Goal: Task Accomplishment & Management: Use online tool/utility

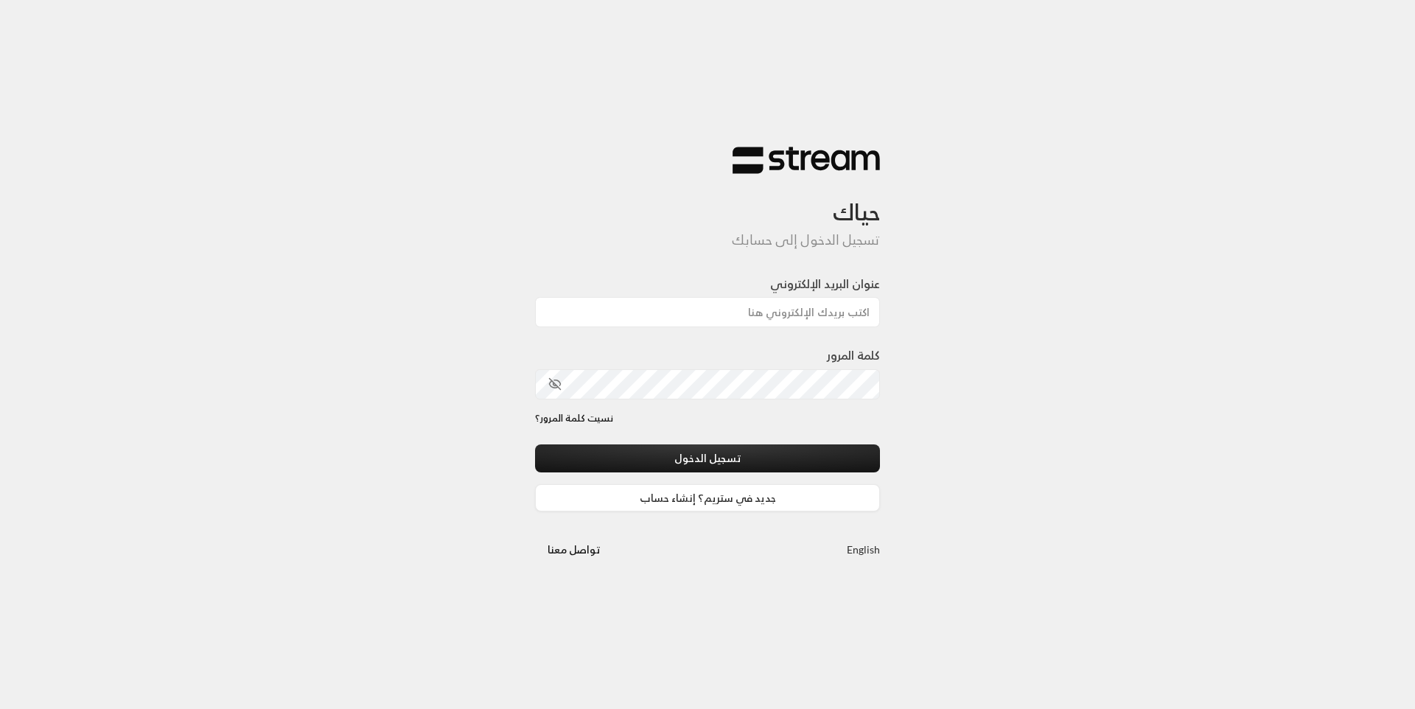
type input "[EMAIL_ADDRESS][DOMAIN_NAME]"
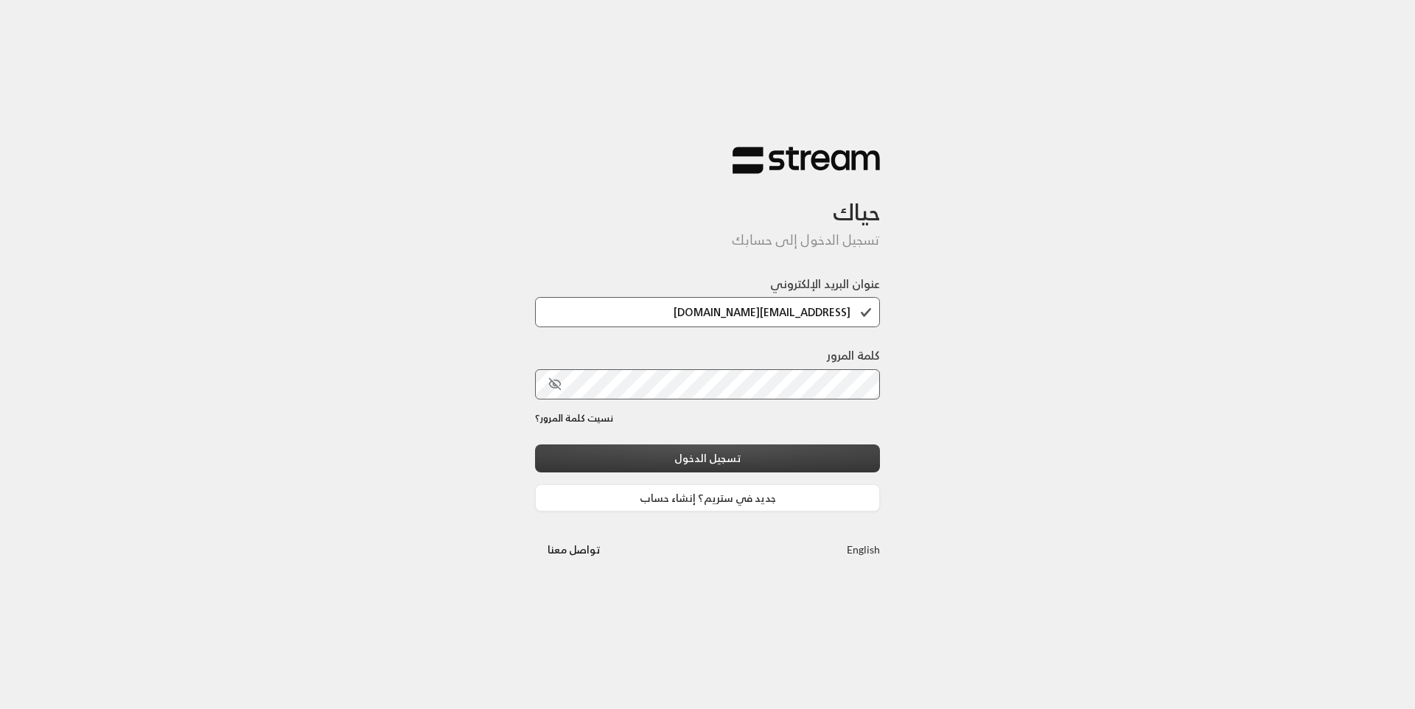
click at [765, 457] on button "تسجيل الدخول" at bounding box center [707, 457] width 345 height 27
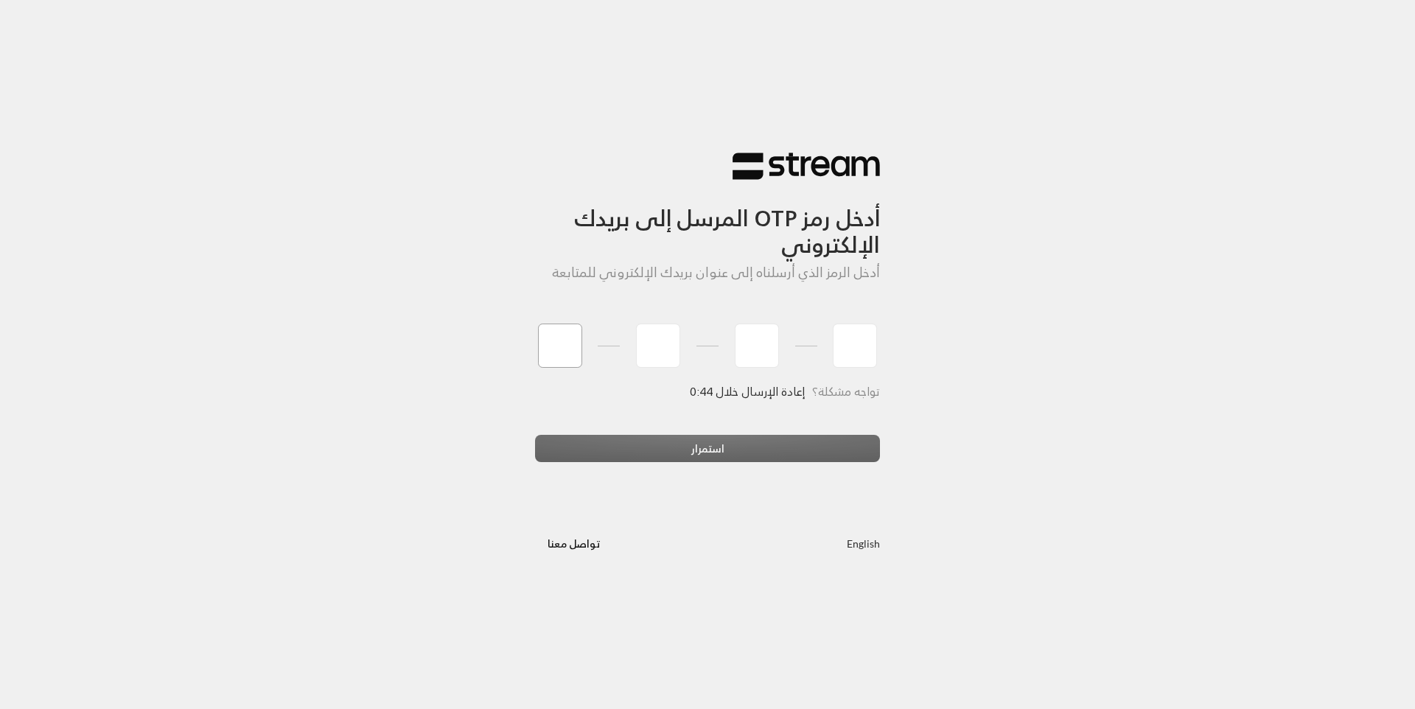
type input "7"
type input "2"
type input "7"
type input "2"
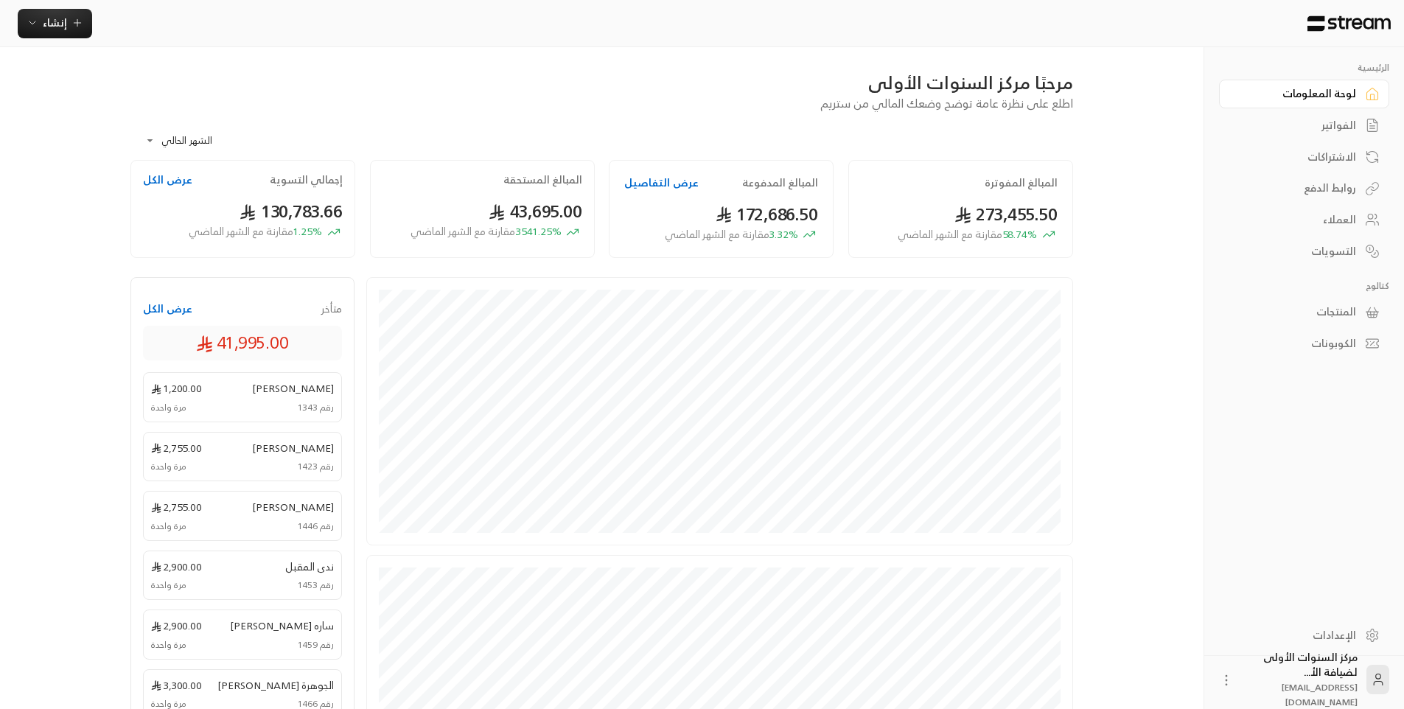
click at [1345, 119] on div "الفواتير" at bounding box center [1296, 125] width 119 height 15
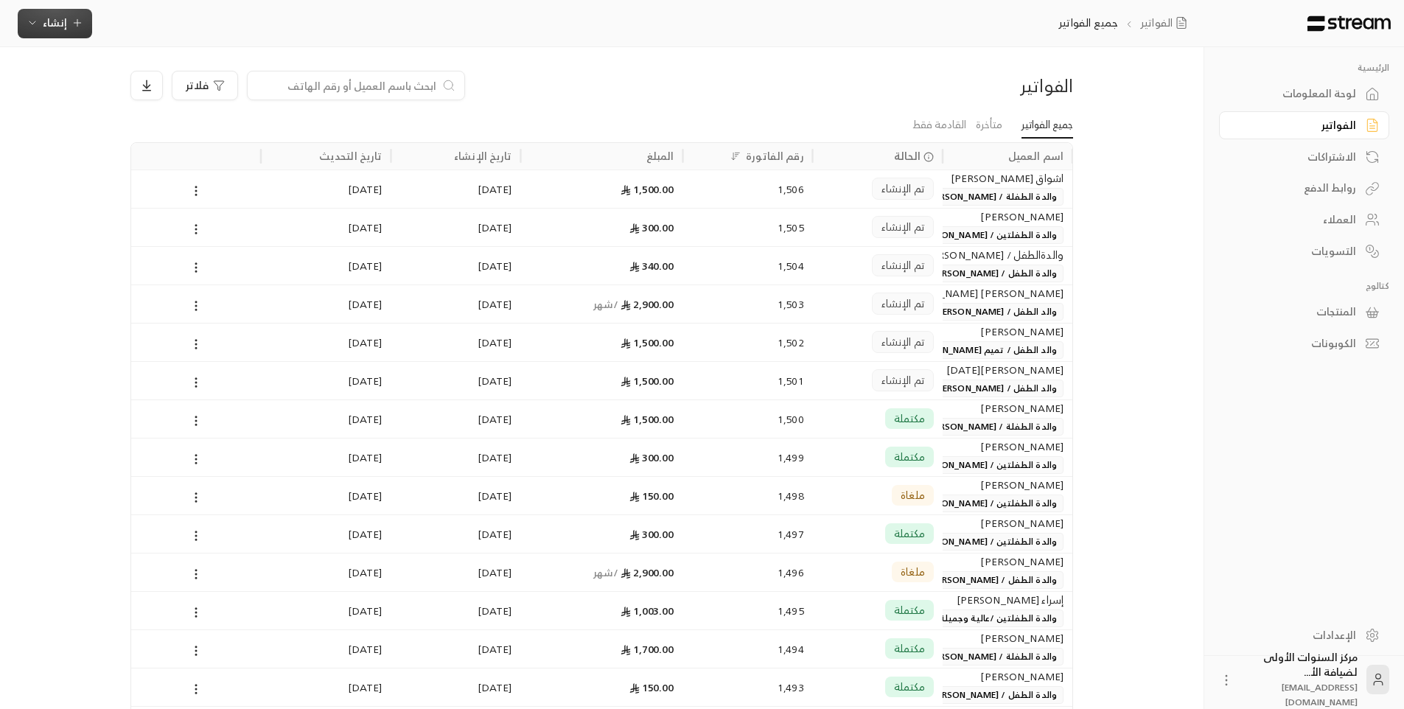
click at [40, 28] on span "إنشاء" at bounding box center [55, 22] width 57 height 18
click at [161, 89] on div "إنشاء فاتورة مرة واحدة بسهولة للمعاملات السريعة." at bounding box center [128, 91] width 186 height 29
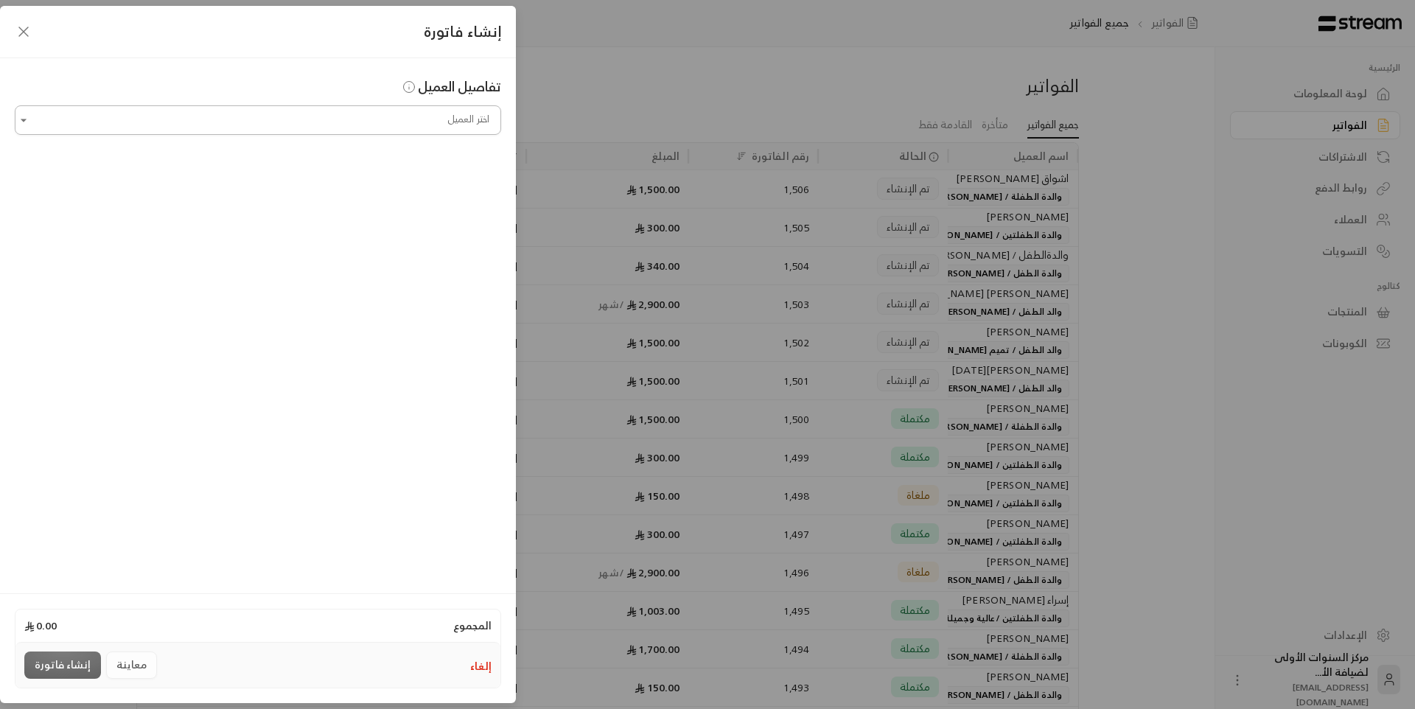
click at [399, 125] on input "اختر العميل" at bounding box center [258, 121] width 486 height 26
type input "*"
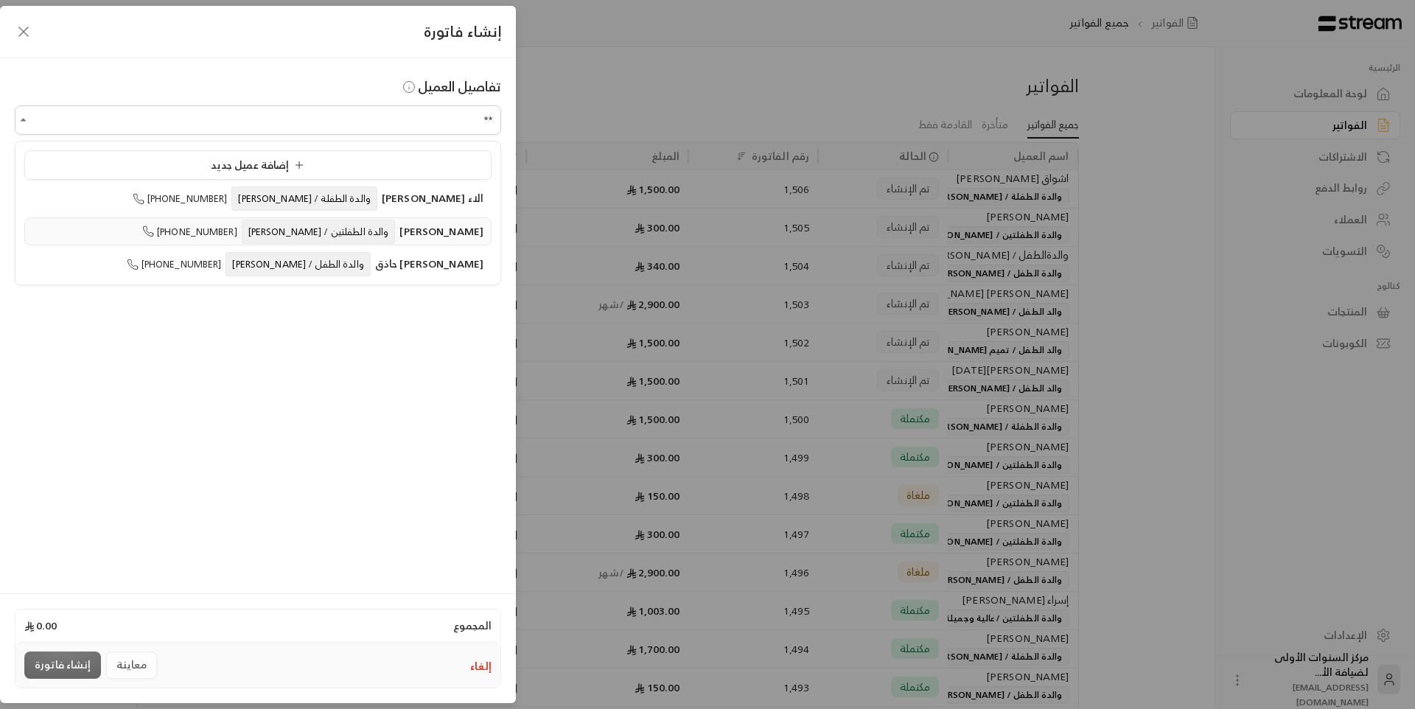
click at [362, 239] on span "والدة الطفلتين / [PERSON_NAME]" at bounding box center [319, 232] width 154 height 24
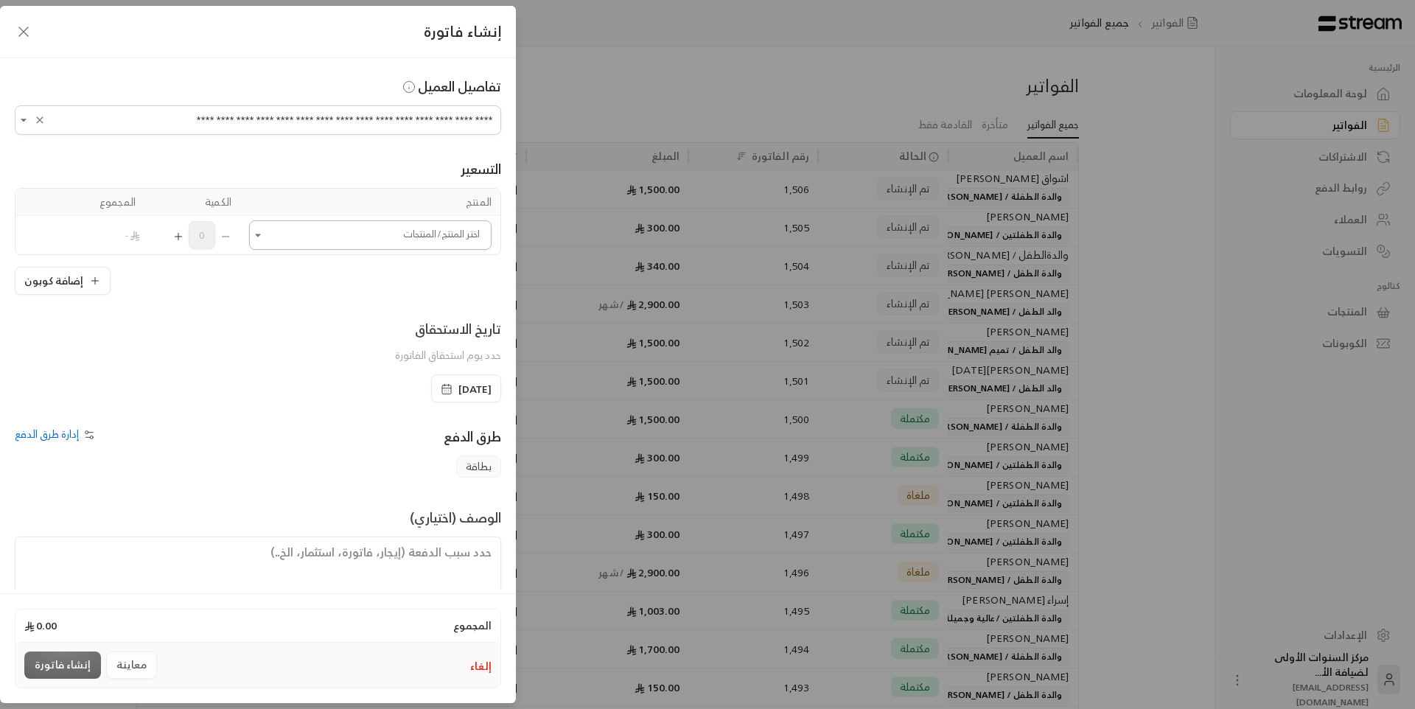
type input "**********"
click at [343, 236] on input "اختر العميل" at bounding box center [370, 236] width 242 height 26
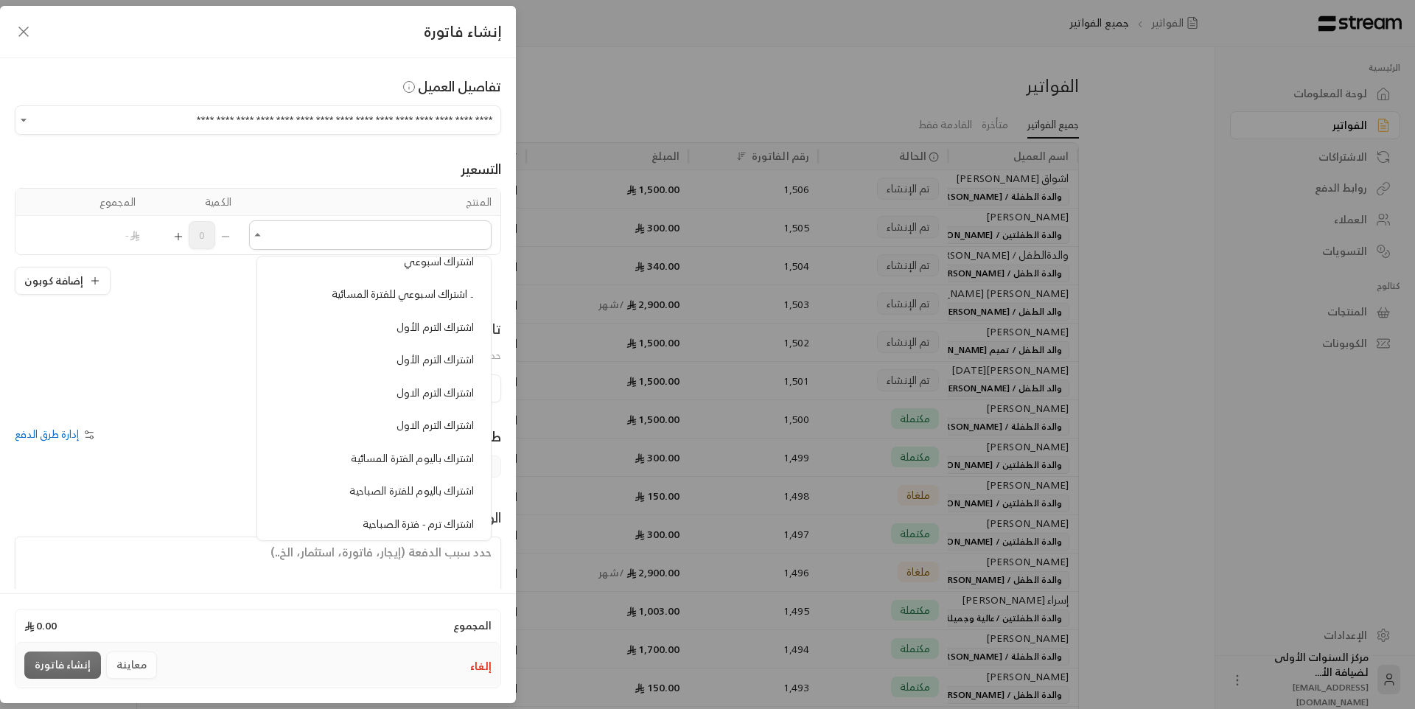
scroll to position [368, 0]
click at [404, 502] on li "اشتراك باليوم للفترة الصباحية" at bounding box center [374, 491] width 216 height 29
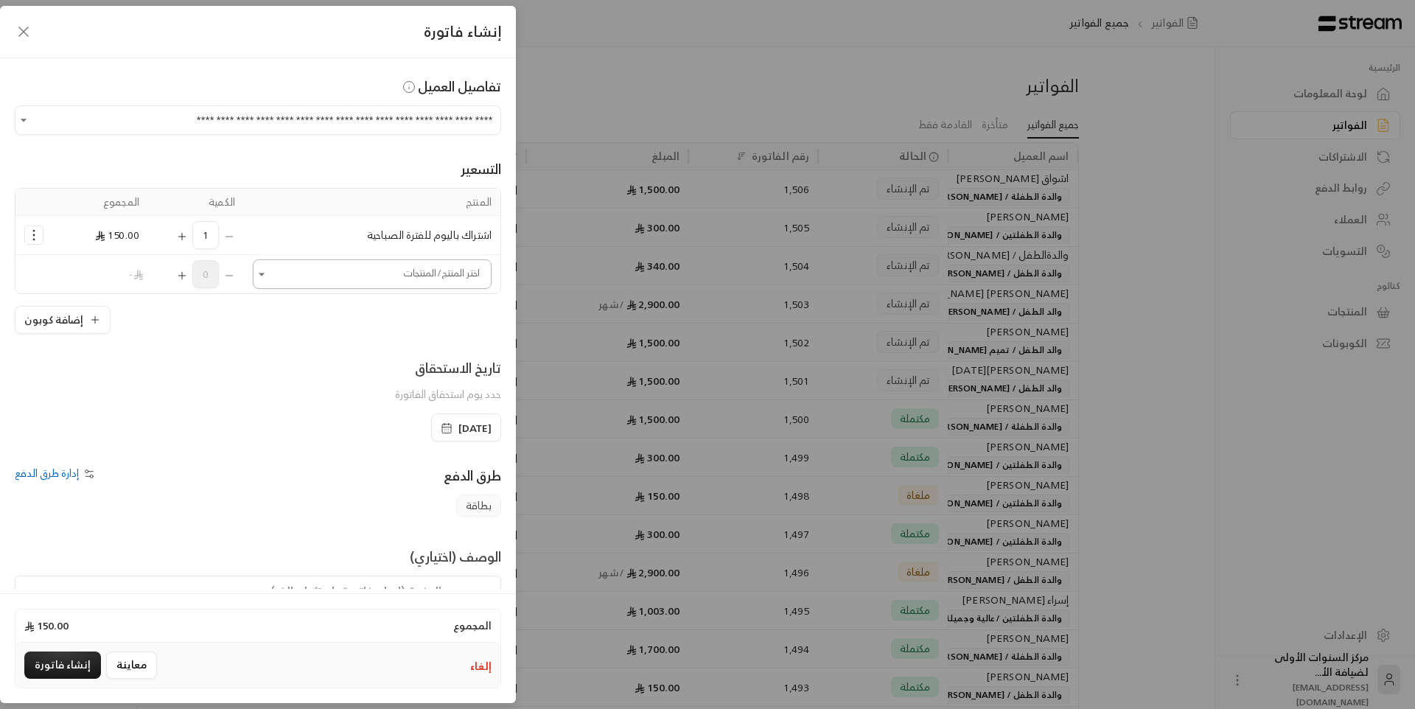
click at [348, 270] on input "اختر العميل" at bounding box center [372, 275] width 239 height 26
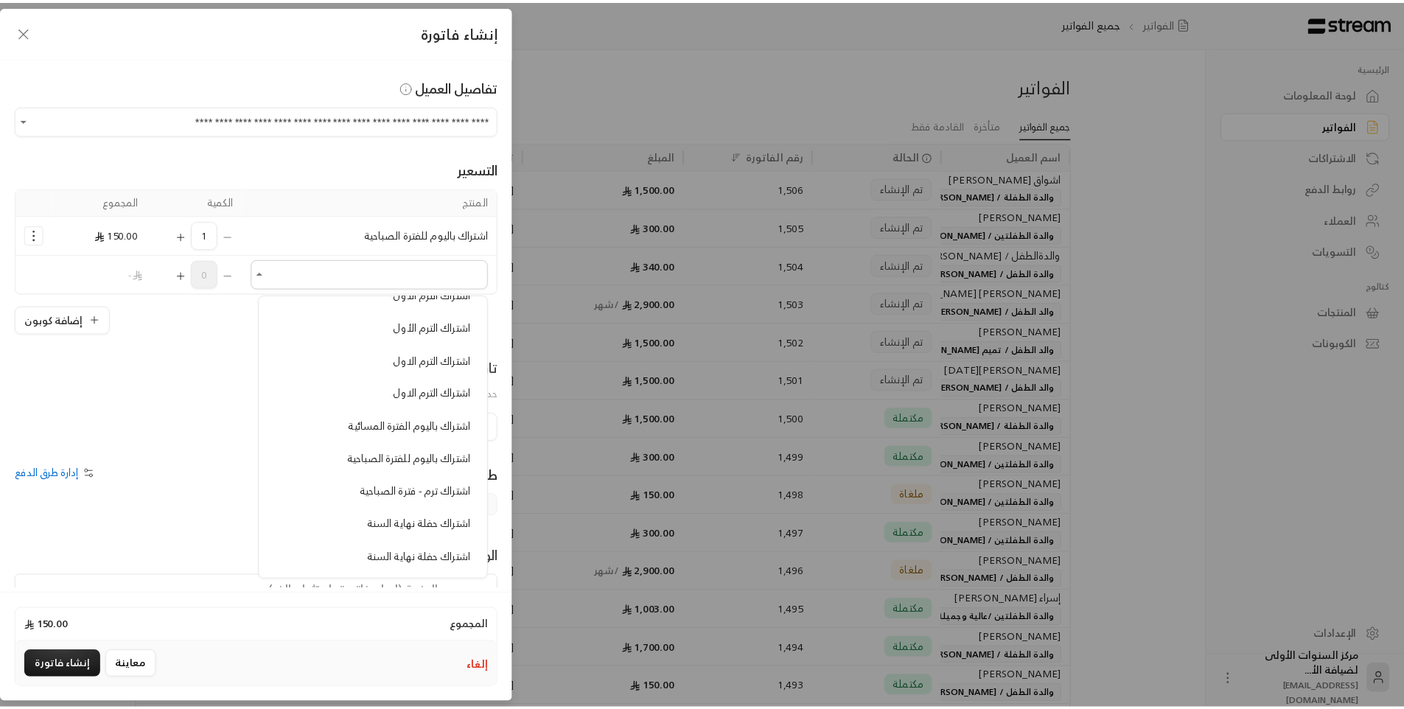
scroll to position [442, 0]
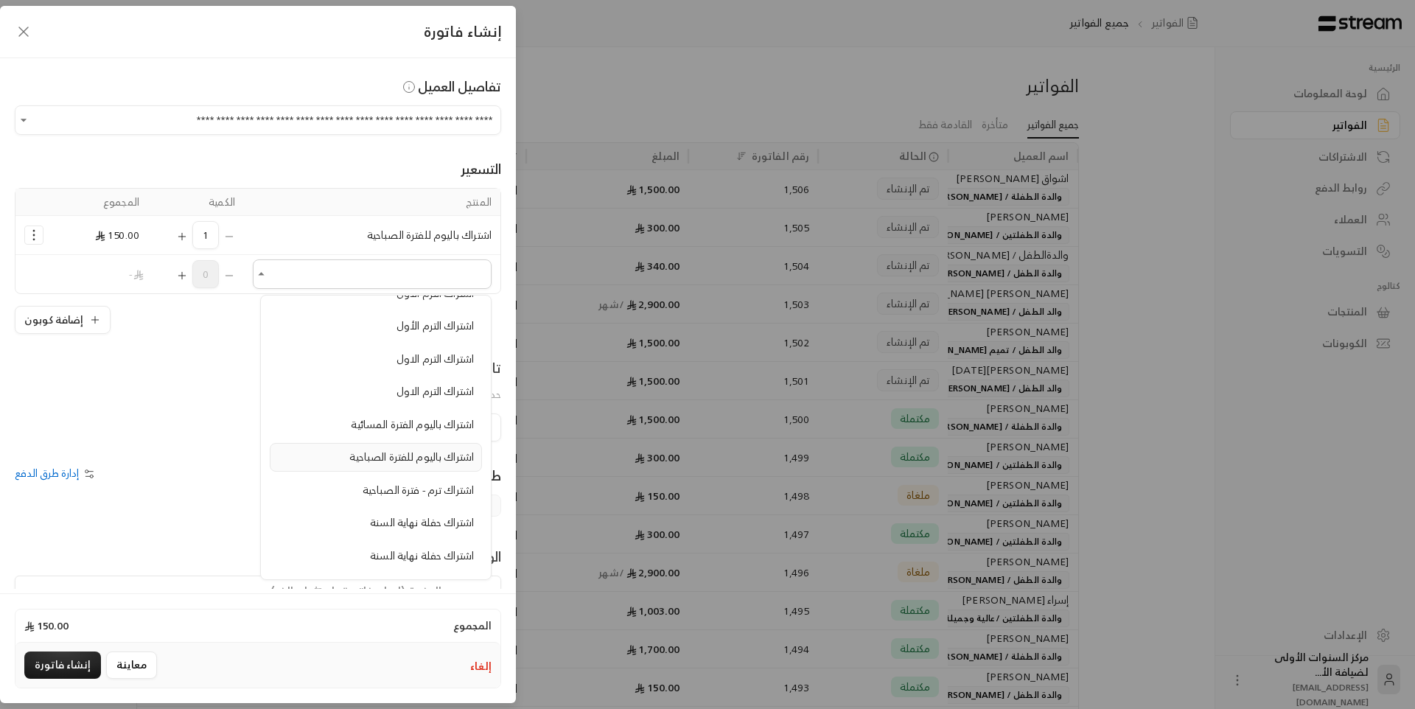
click at [404, 461] on span "اشتراك باليوم للفترة الصباحية" at bounding box center [411, 456] width 125 height 18
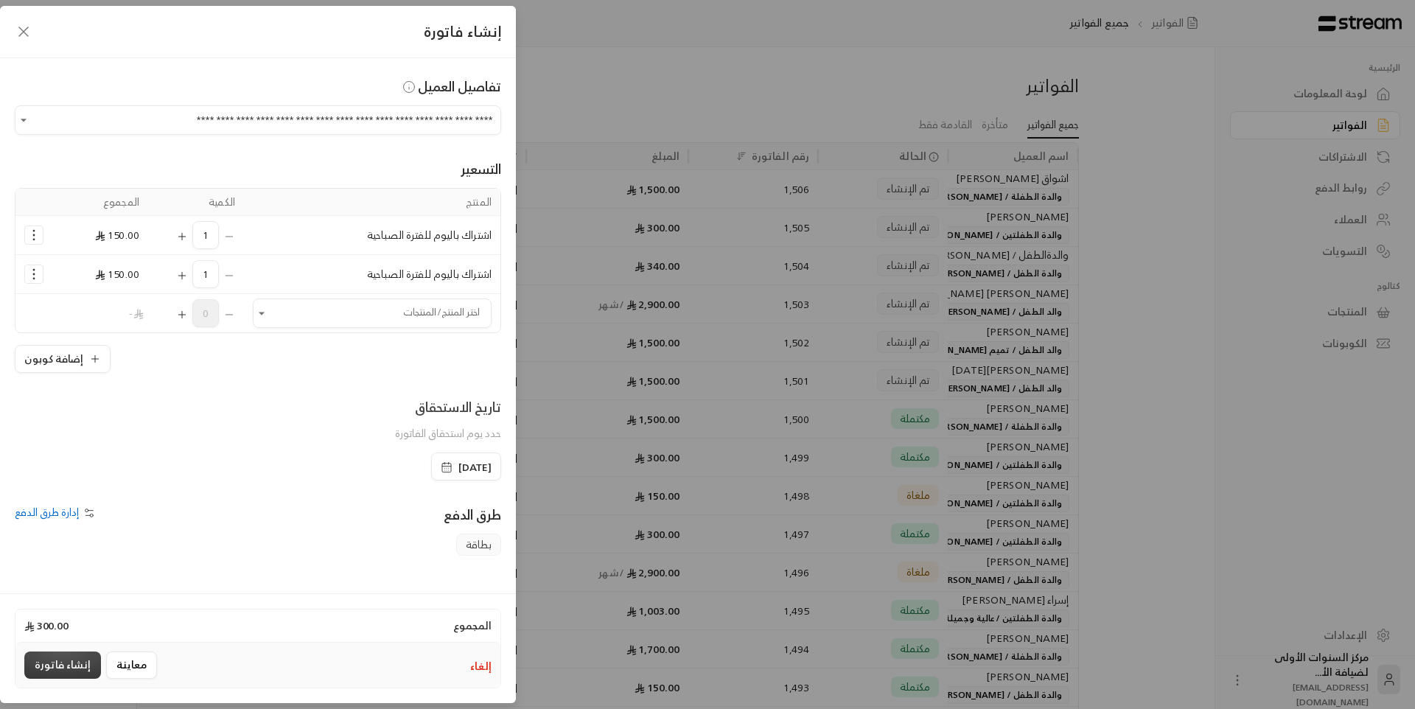
click at [78, 659] on button "إنشاء فاتورة" at bounding box center [62, 664] width 77 height 27
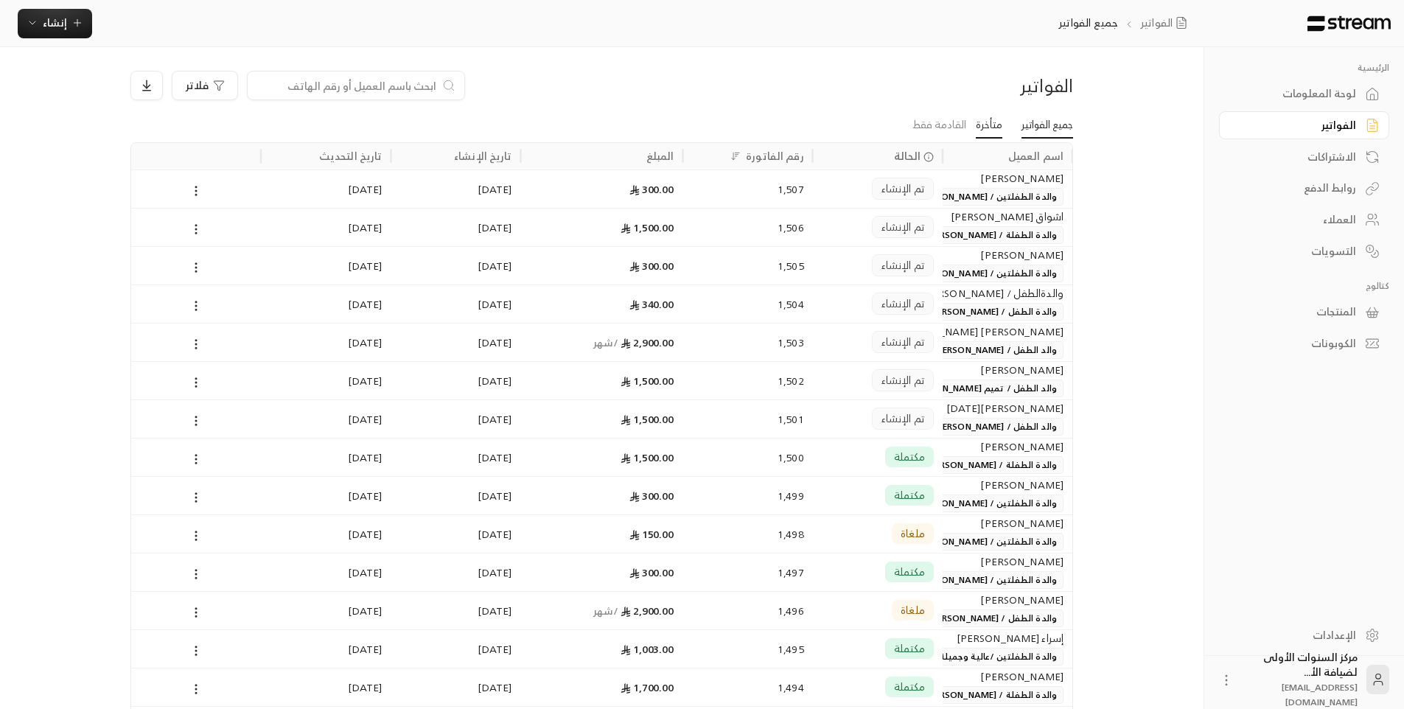
click at [981, 120] on link "متأخرة" at bounding box center [988, 125] width 27 height 27
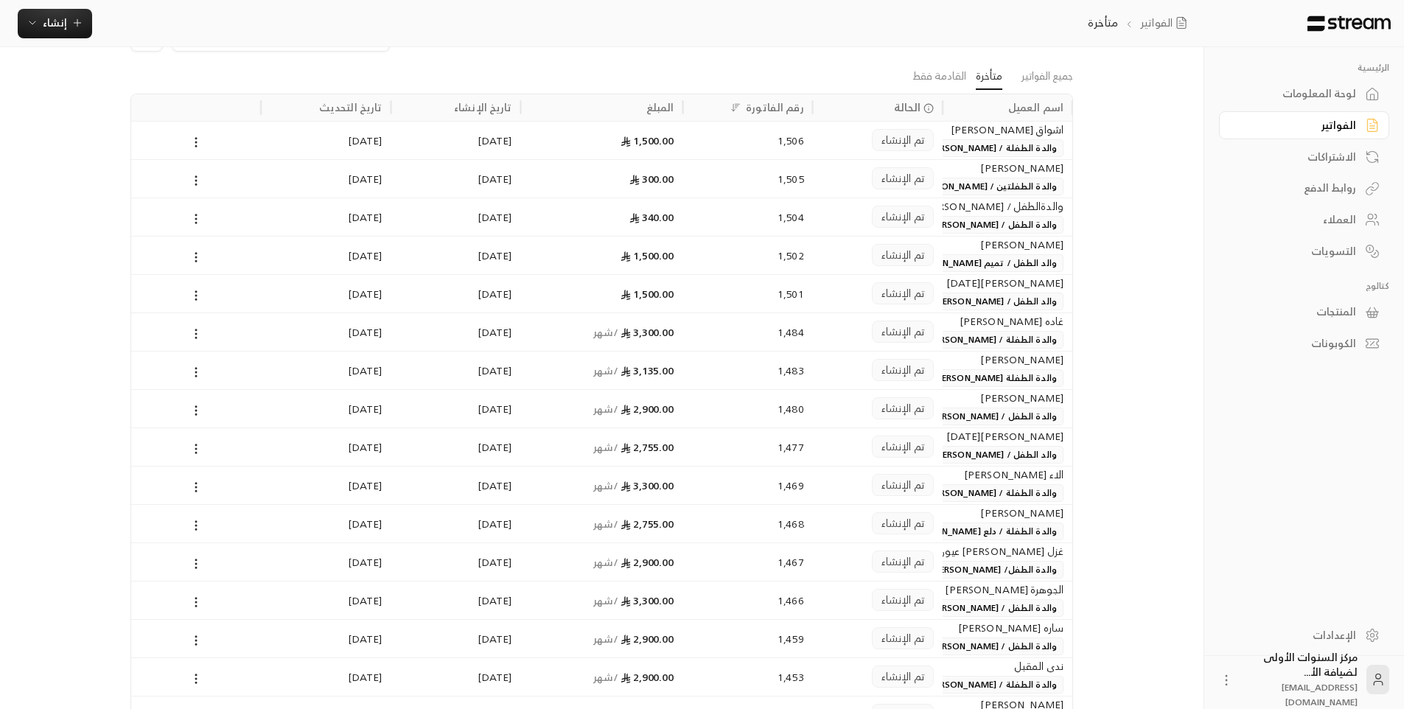
scroll to position [74, 0]
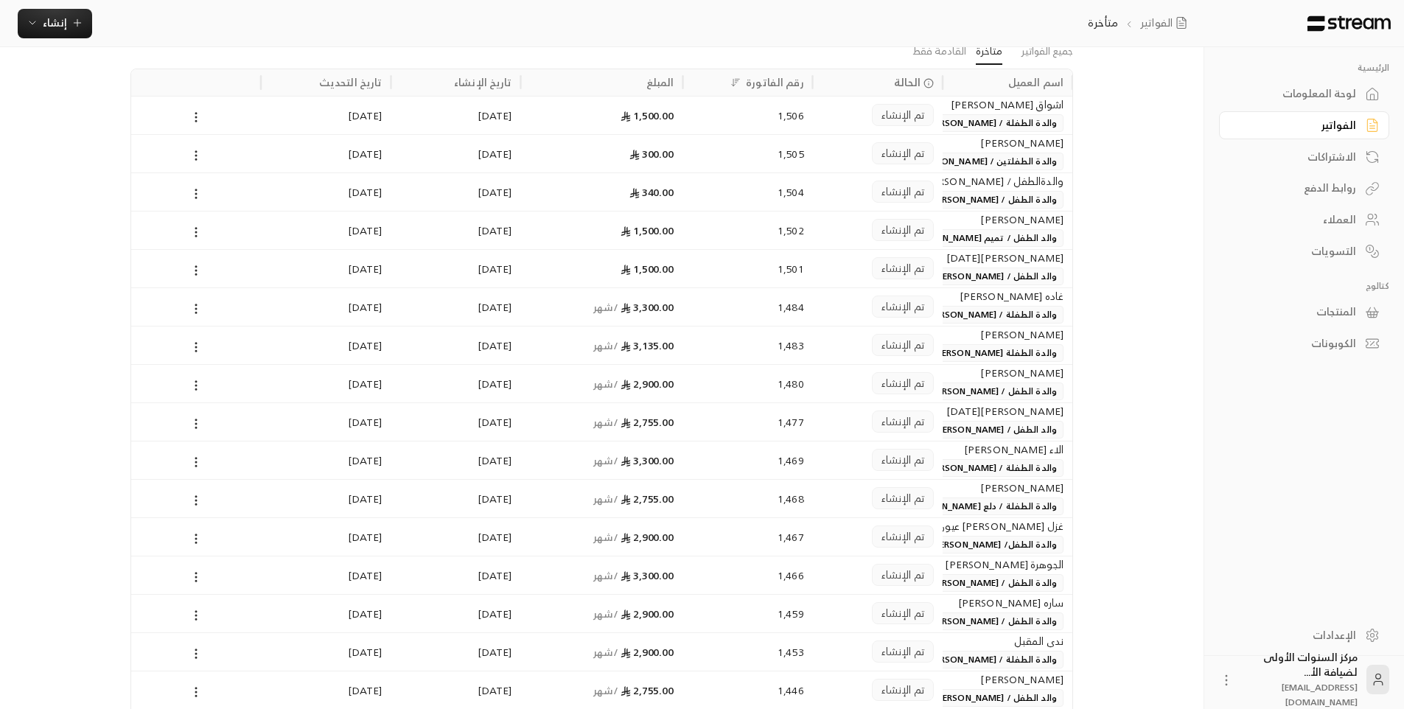
click at [945, 436] on span "والد الطفل / [PERSON_NAME][DATE]" at bounding box center [981, 430] width 164 height 18
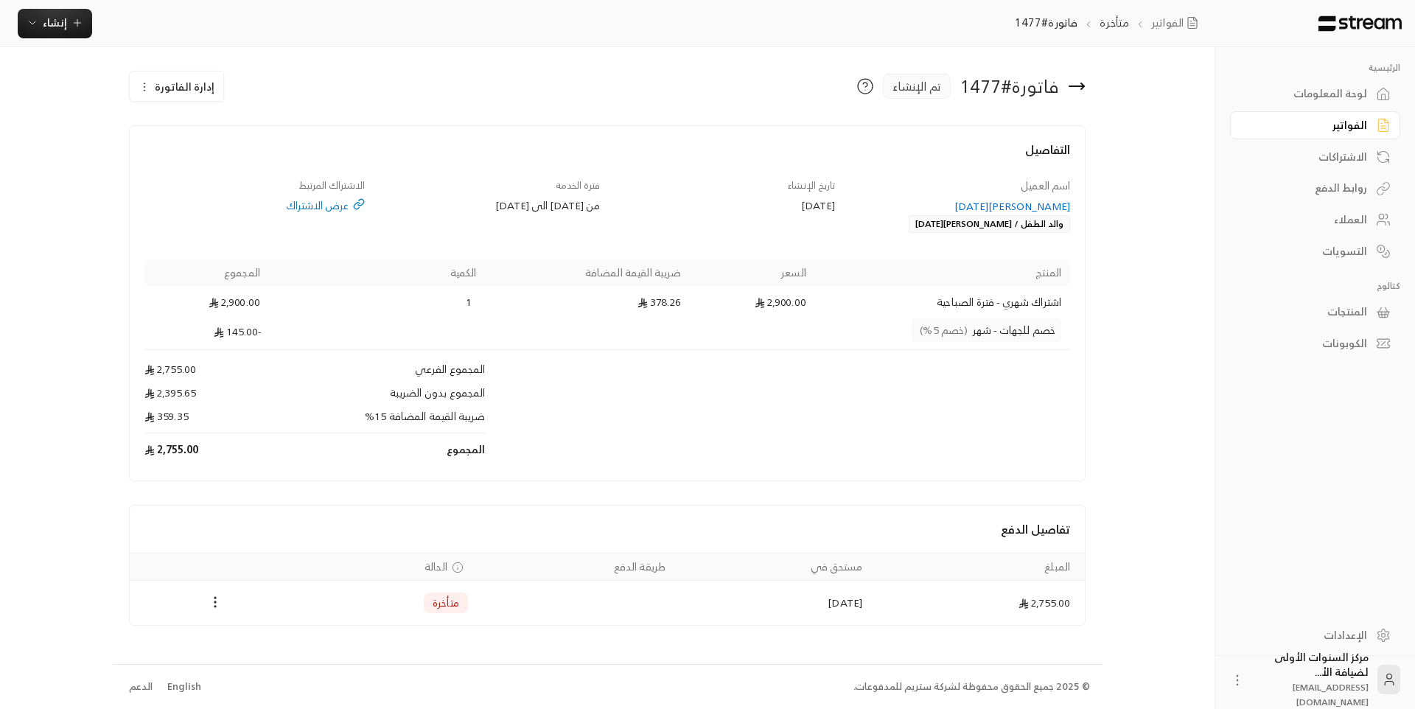
click at [1013, 206] on div "[PERSON_NAME][DATE]" at bounding box center [960, 206] width 221 height 15
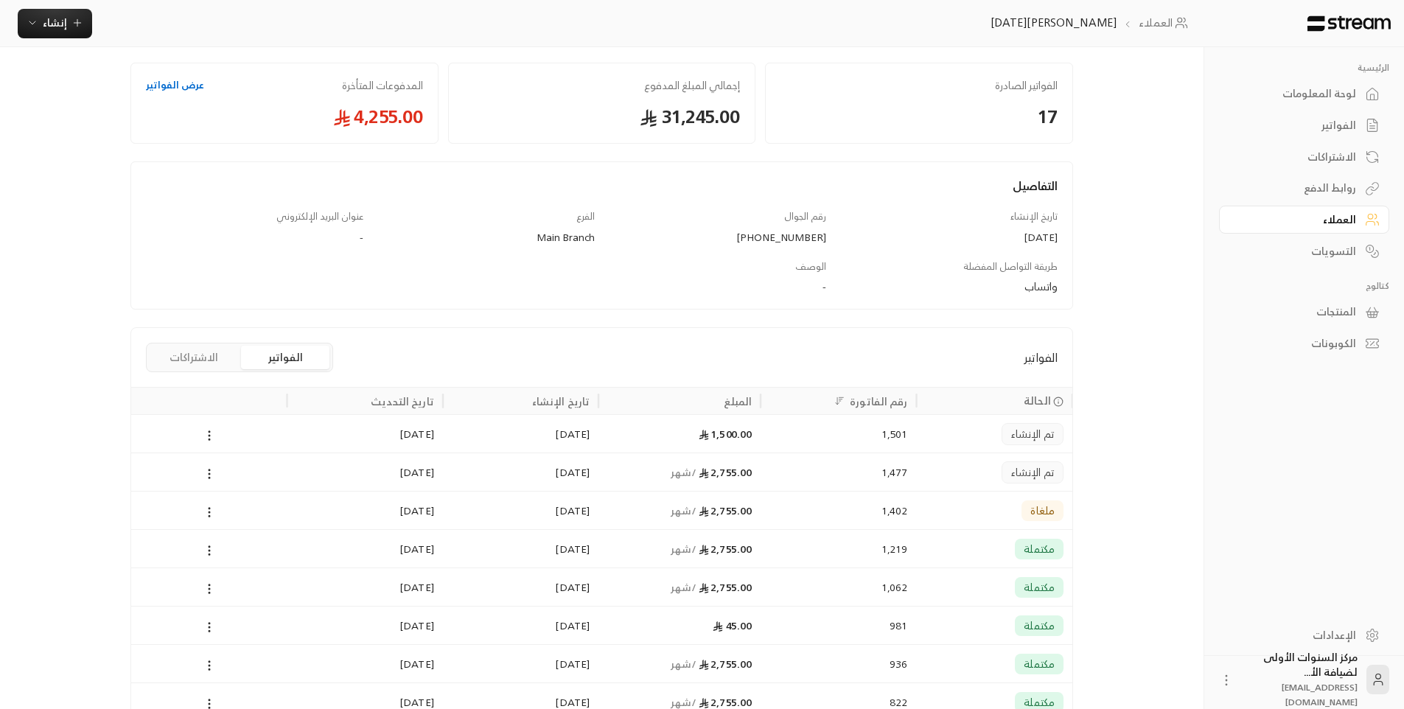
scroll to position [74, 0]
click at [838, 479] on div "1,477" at bounding box center [838, 471] width 138 height 38
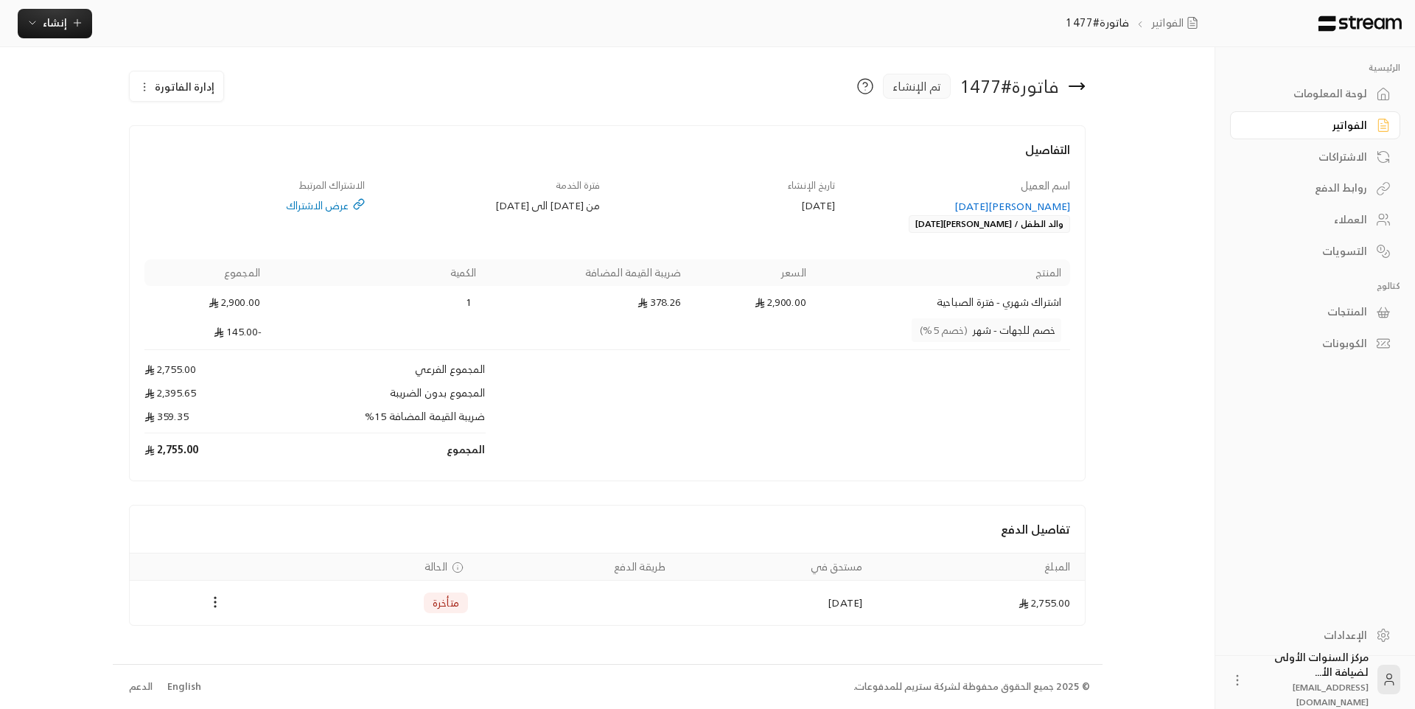
click at [1080, 83] on icon at bounding box center [1077, 86] width 18 height 18
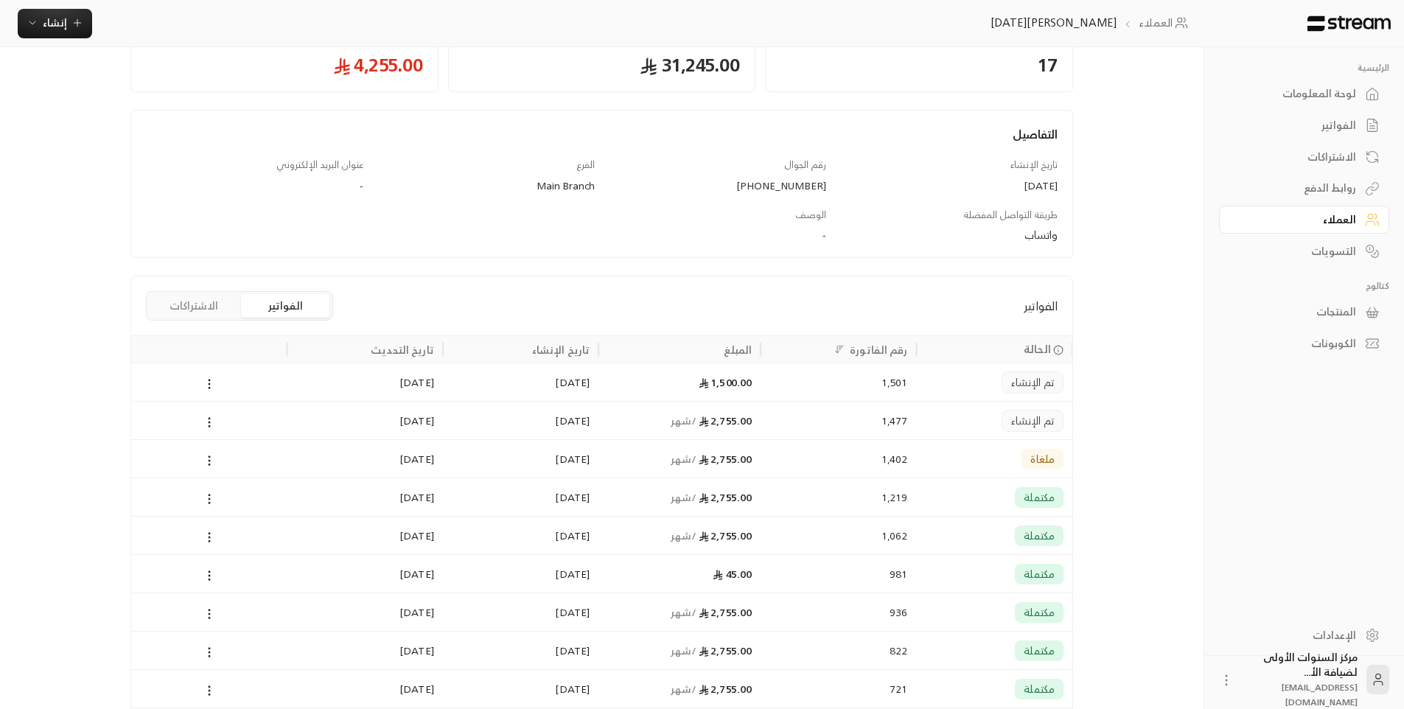
scroll to position [147, 0]
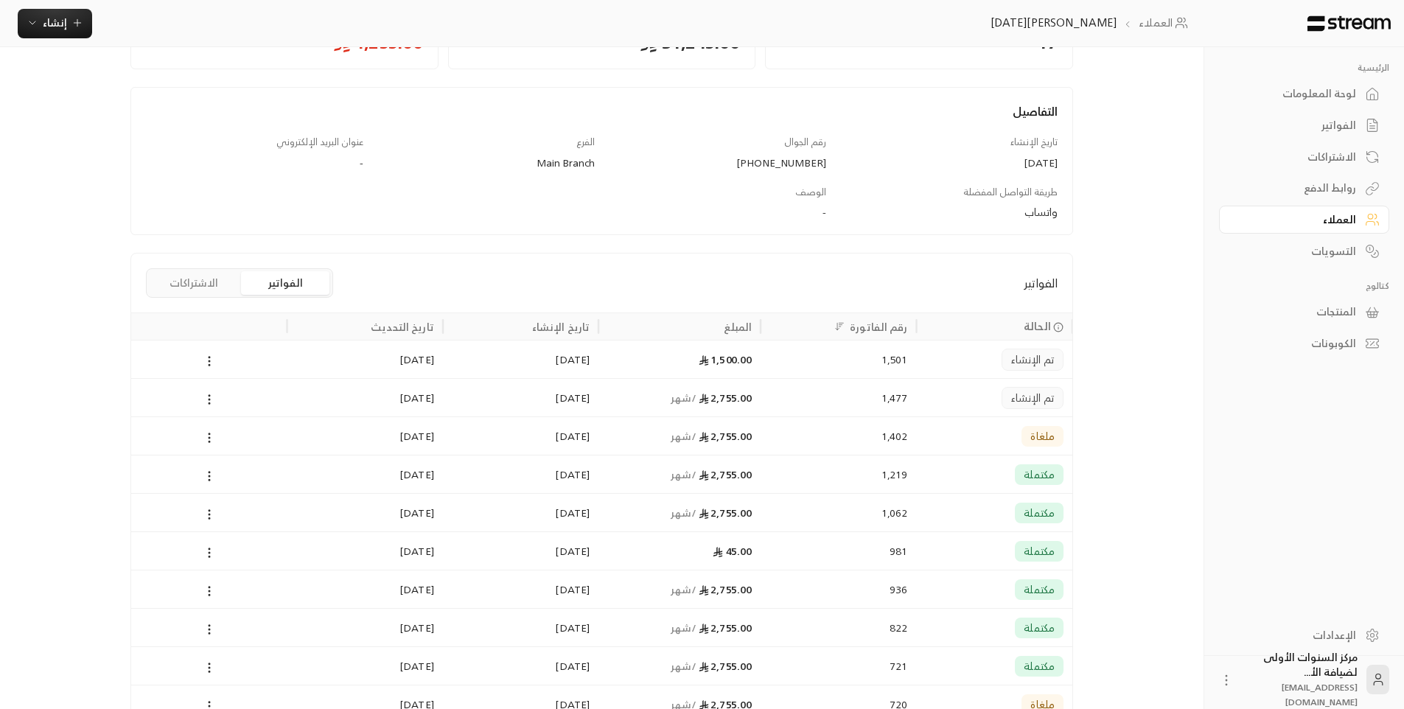
click at [960, 477] on div "مكتملة" at bounding box center [994, 474] width 138 height 38
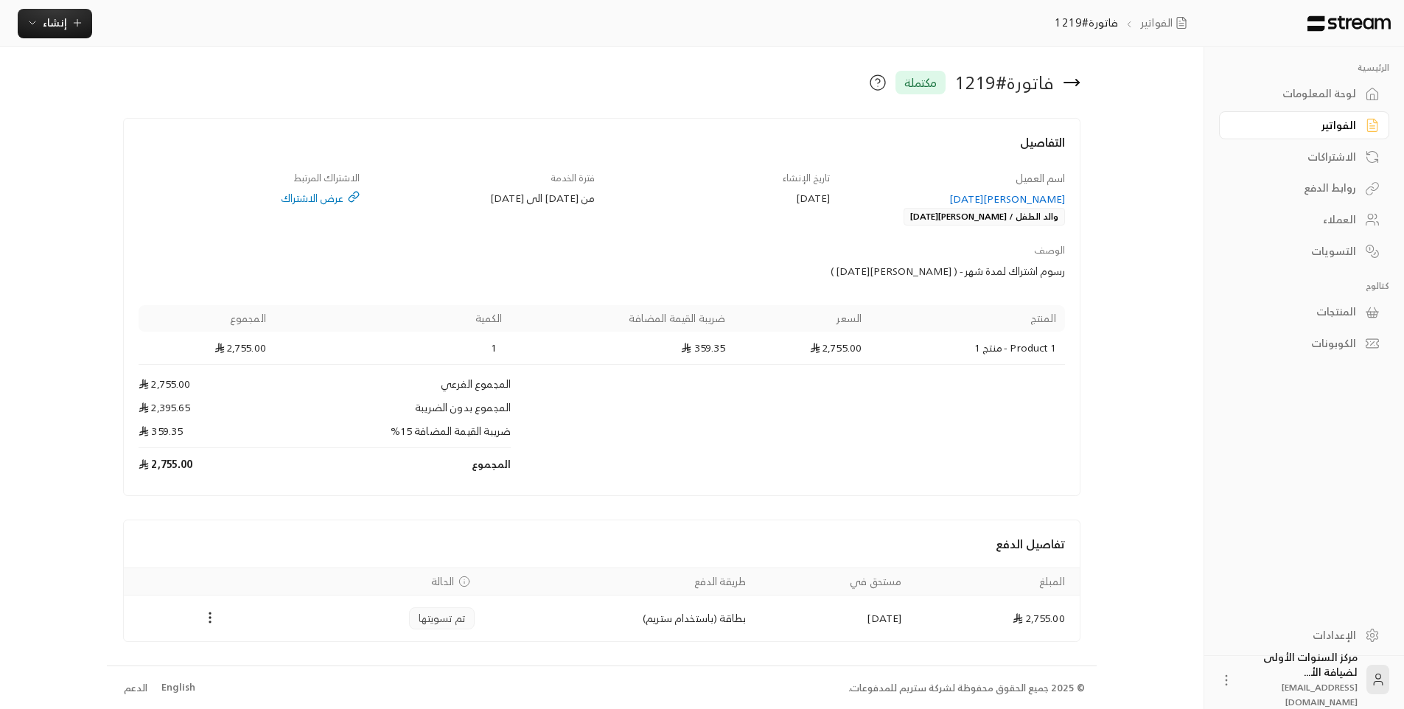
click at [1082, 74] on div "فاتورة # 1219 مكتملة" at bounding box center [764, 83] width 648 height 24
click at [1068, 84] on icon at bounding box center [1071, 83] width 18 height 18
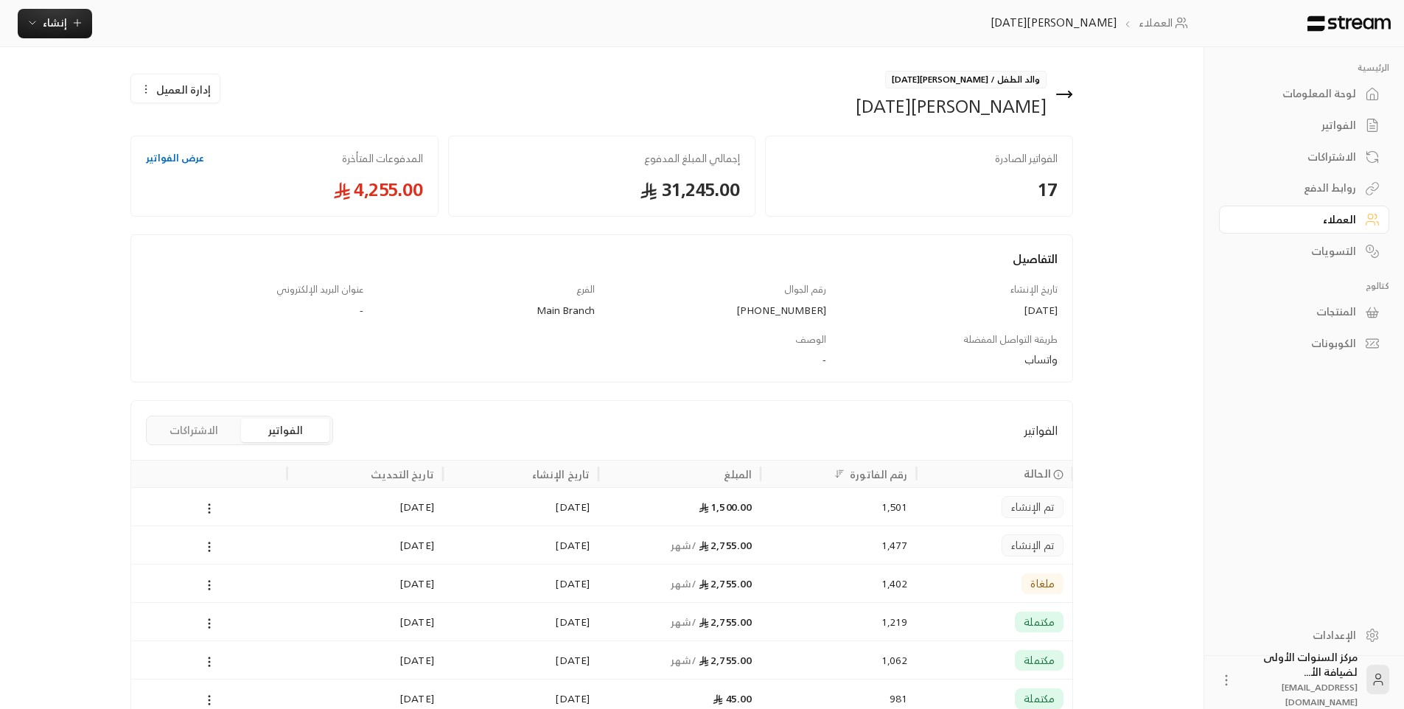
click at [886, 623] on div "1,219" at bounding box center [838, 622] width 138 height 38
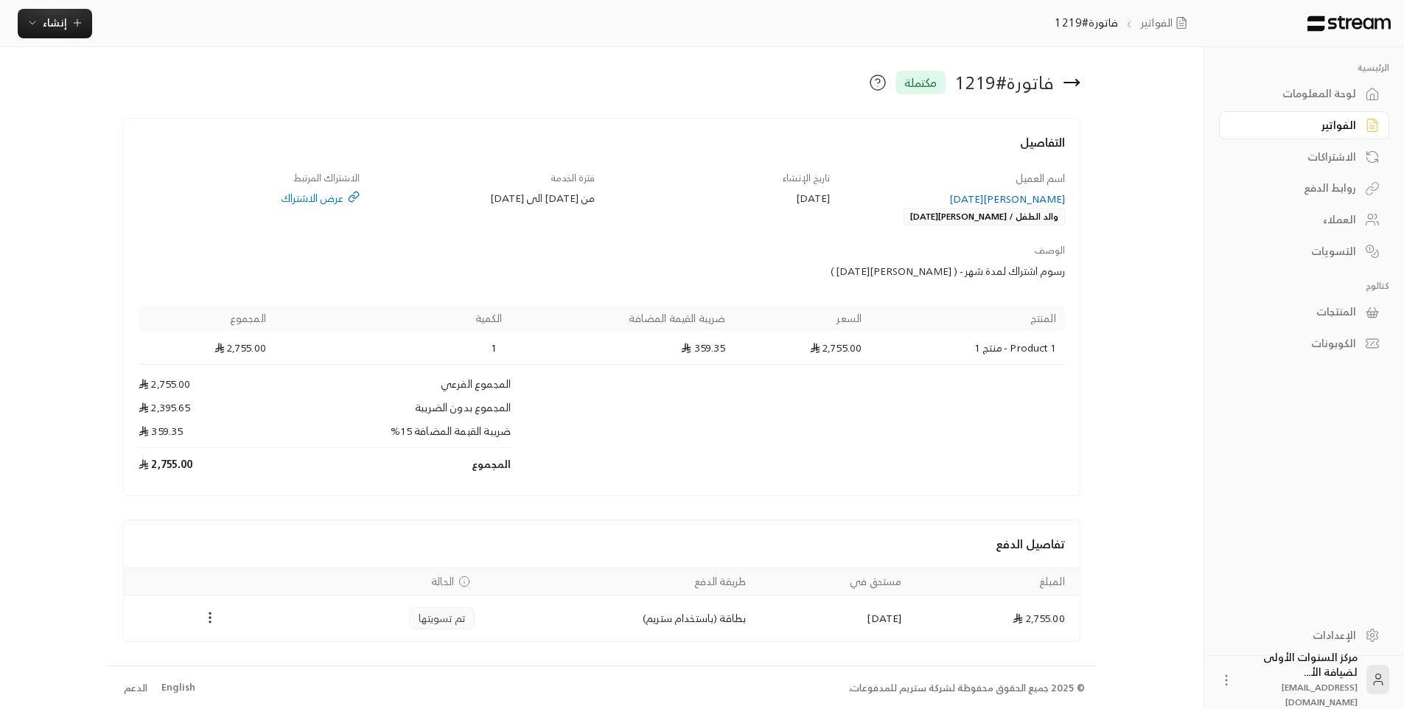
click at [1070, 86] on icon at bounding box center [1071, 83] width 18 height 18
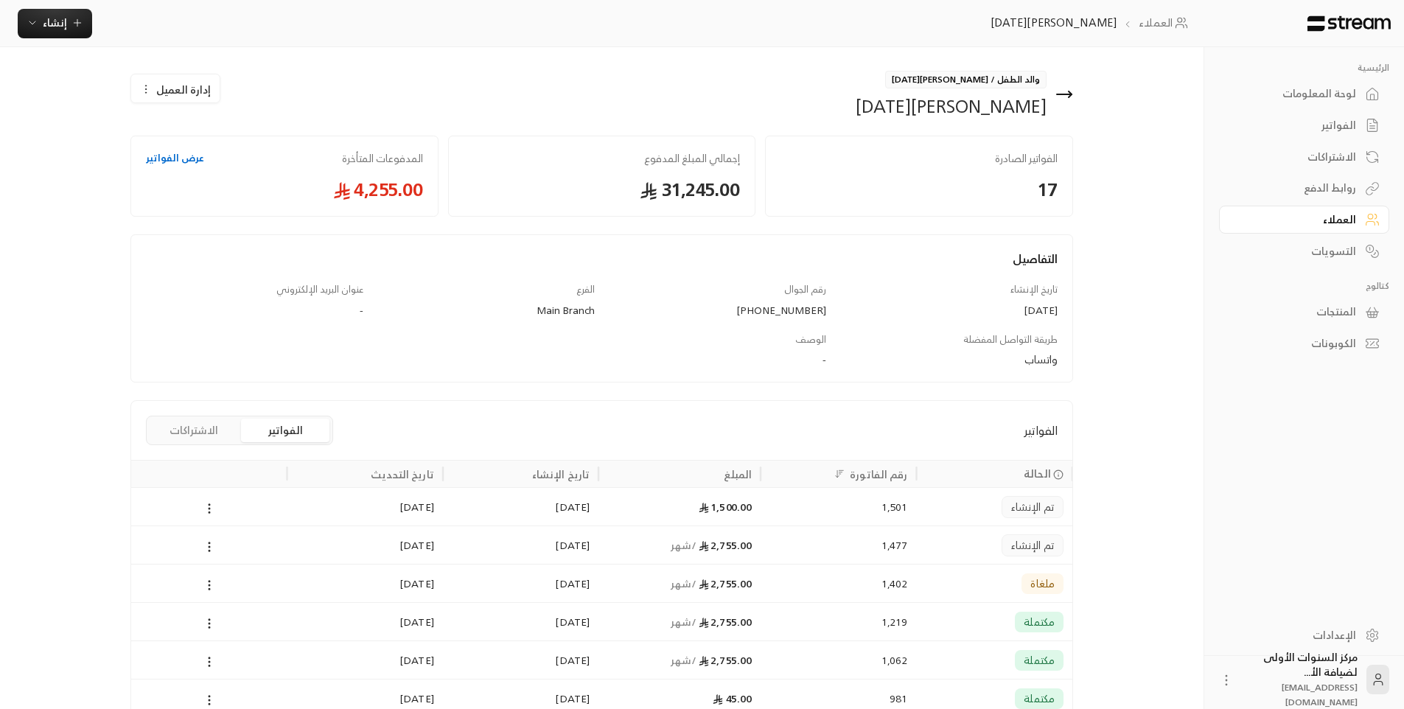
click at [966, 528] on div "تم الإنشاء" at bounding box center [994, 545] width 138 height 38
